Goal: Find specific page/section: Find specific page/section

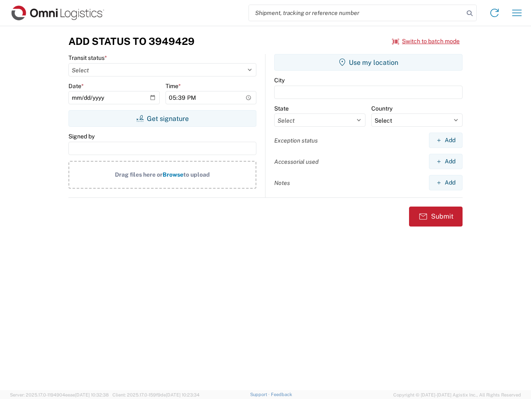
click at [357, 13] on input "search" at bounding box center [356, 13] width 215 height 16
click at [470, 13] on icon at bounding box center [470, 13] width 12 height 12
click at [495, 13] on icon at bounding box center [494, 12] width 13 height 13
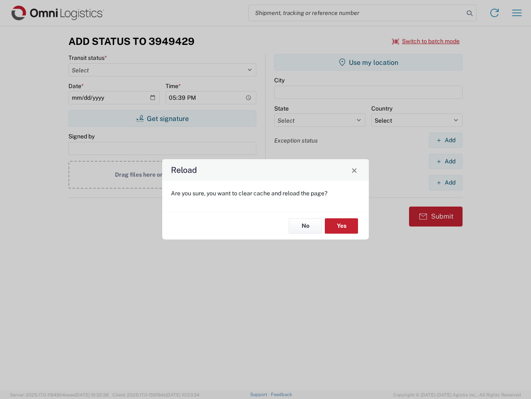
click at [517, 13] on div "Reload Are you sure, you want to clear cache and reload the page? No Yes" at bounding box center [265, 199] width 531 height 399
click at [426, 41] on div "Reload Are you sure, you want to clear cache and reload the page? No Yes" at bounding box center [265, 199] width 531 height 399
click at [162, 118] on div "Reload Are you sure, you want to clear cache and reload the page? No Yes" at bounding box center [265, 199] width 531 height 399
click at [369, 62] on div "Reload Are you sure, you want to clear cache and reload the page? No Yes" at bounding box center [265, 199] width 531 height 399
click at [446, 140] on div "Reload Are you sure, you want to clear cache and reload the page? No Yes" at bounding box center [265, 199] width 531 height 399
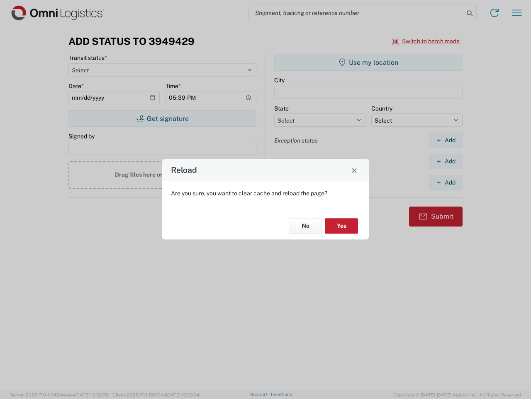
click at [446, 161] on div "Reload Are you sure, you want to clear cache and reload the page? No Yes" at bounding box center [265, 199] width 531 height 399
click at [446, 182] on div "Reload Are you sure, you want to clear cache and reload the page? No Yes" at bounding box center [265, 199] width 531 height 399
